Goal: Information Seeking & Learning: Learn about a topic

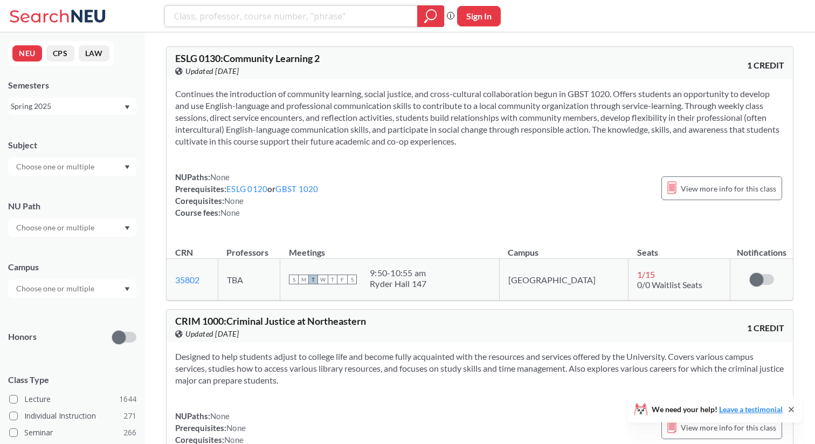
click at [212, 18] on input "search" at bounding box center [291, 16] width 237 height 18
type input "fundies"
click at [429, 16] on icon "magnifying glass" at bounding box center [430, 16] width 13 height 15
click at [250, 19] on input "fundies" at bounding box center [291, 16] width 237 height 18
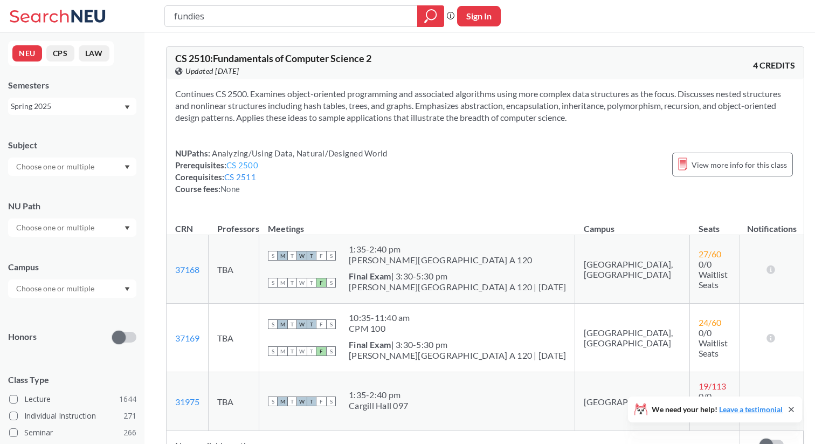
click at [244, 165] on link "CS 2500" at bounding box center [242, 165] width 32 height 10
